Goal: Task Accomplishment & Management: Manage account settings

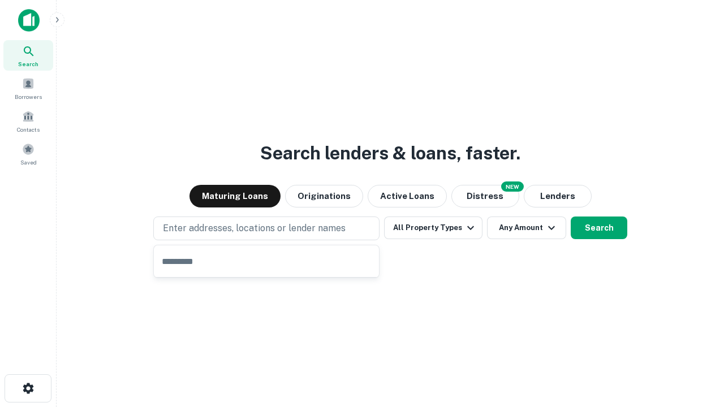
type input "**********"
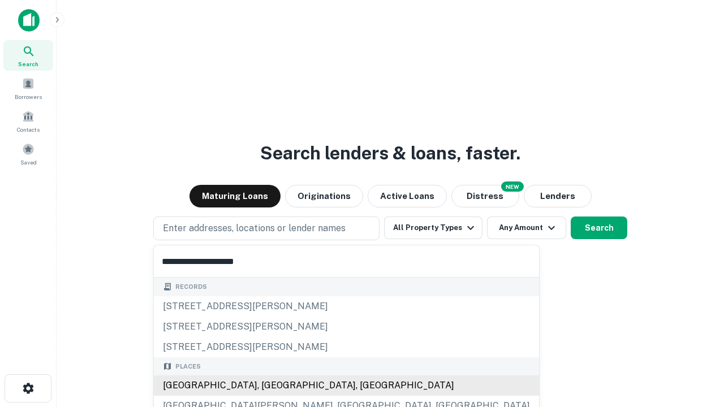
click at [270, 386] on div "[GEOGRAPHIC_DATA], [GEOGRAPHIC_DATA], [GEOGRAPHIC_DATA]" at bounding box center [346, 386] width 385 height 20
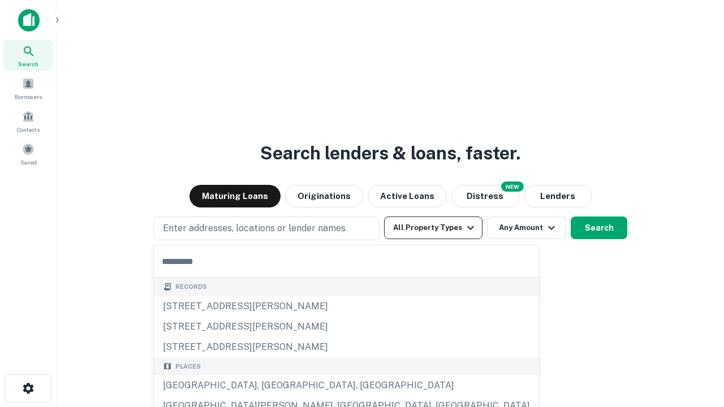
click at [433, 228] on button "All Property Types" at bounding box center [433, 228] width 98 height 23
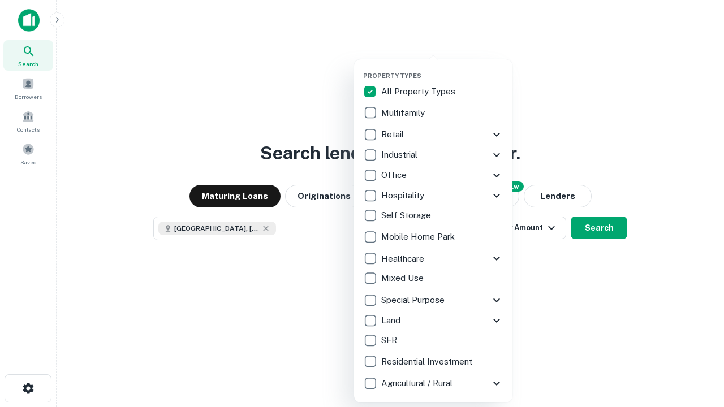
click at [442, 68] on button "button" at bounding box center [442, 68] width 158 height 1
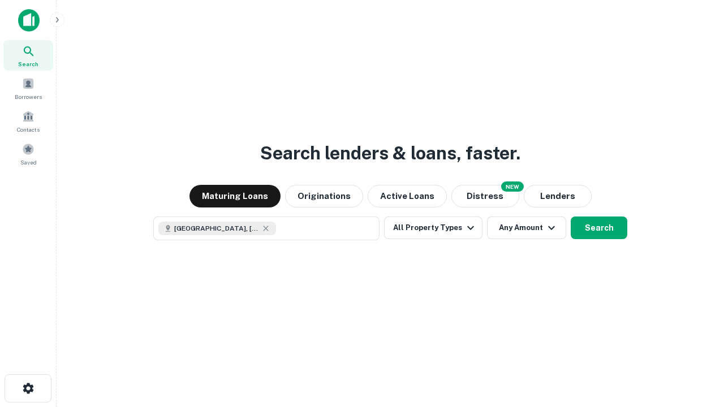
scroll to position [18, 0]
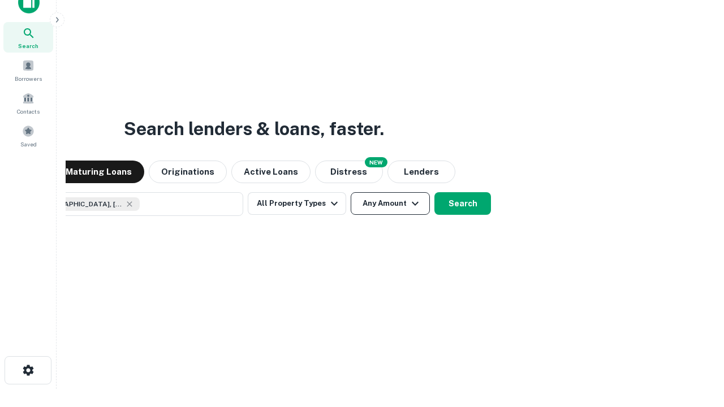
click at [351, 192] on button "Any Amount" at bounding box center [390, 203] width 79 height 23
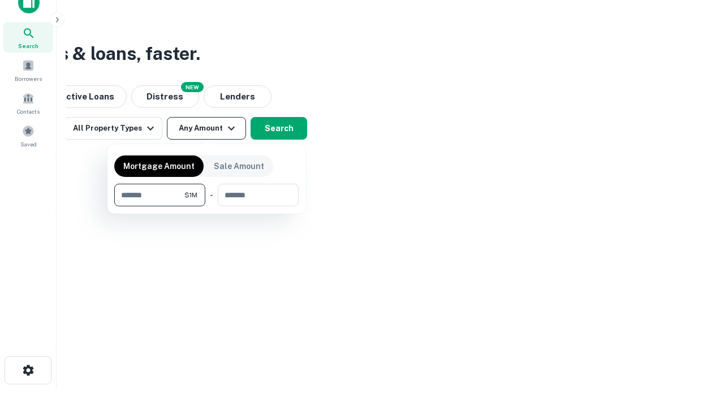
type input "*******"
click at [206, 206] on button "button" at bounding box center [206, 206] width 184 height 1
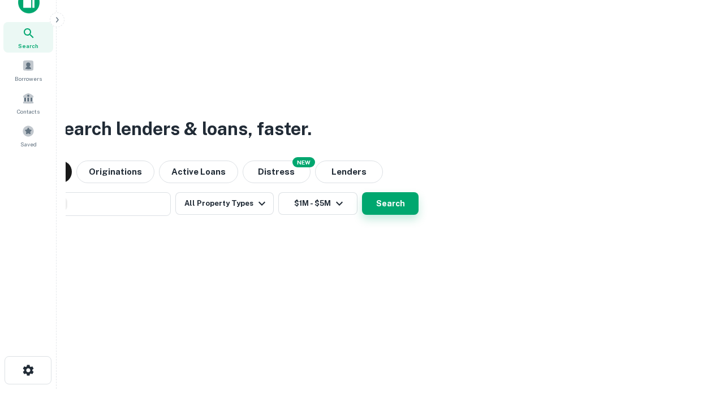
click at [362, 192] on button "Search" at bounding box center [390, 203] width 57 height 23
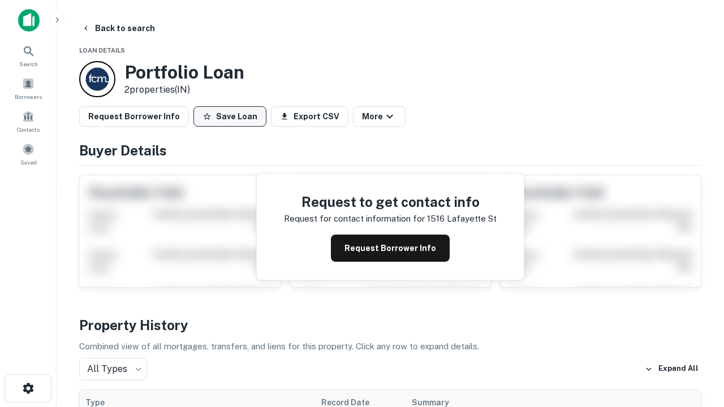
click at [230, 117] on button "Save Loan" at bounding box center [229, 116] width 73 height 20
click at [232, 117] on button "Loan Saved" at bounding box center [232, 116] width 78 height 20
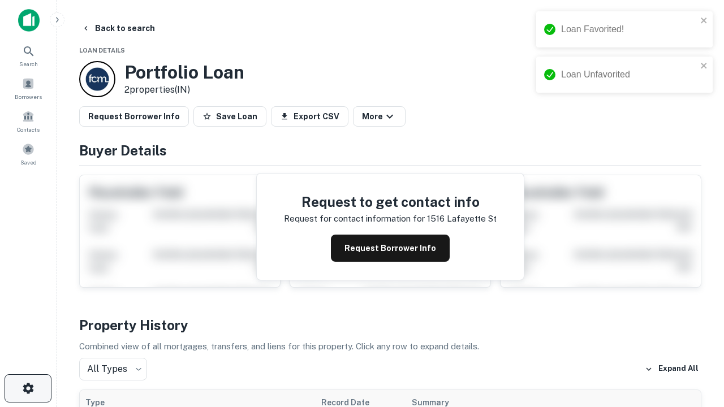
click at [28, 389] on icon "button" at bounding box center [28, 389] width 14 height 14
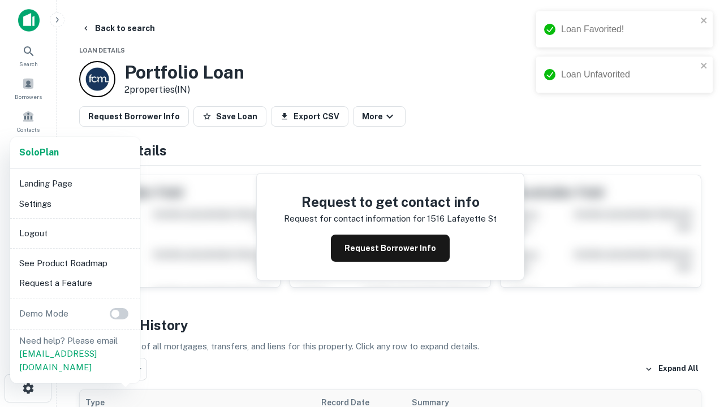
click at [75, 233] on li "Logout" at bounding box center [75, 233] width 121 height 20
